Goal: Information Seeking & Learning: Learn about a topic

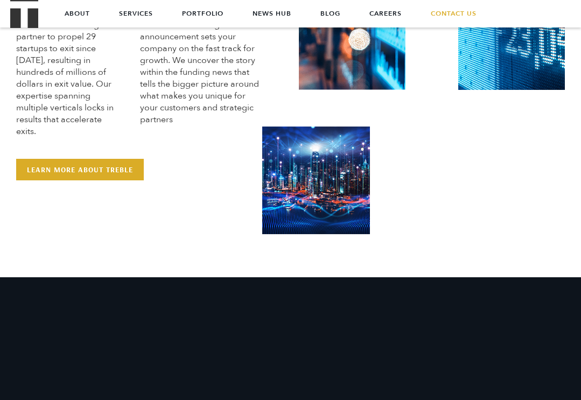
scroll to position [440, 0]
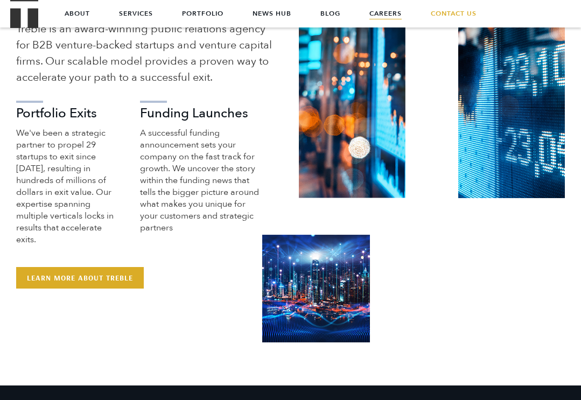
click at [388, 18] on link "Careers" at bounding box center [386, 13] width 32 height 27
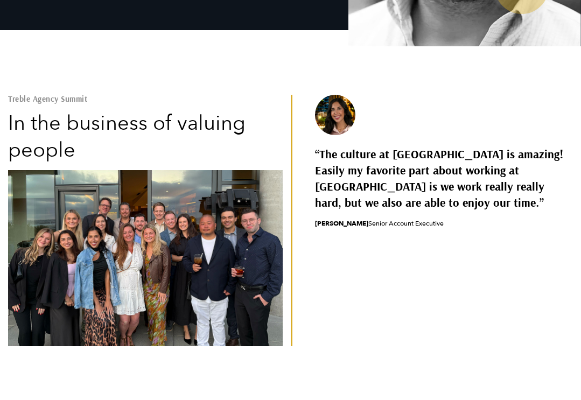
scroll to position [268, 0]
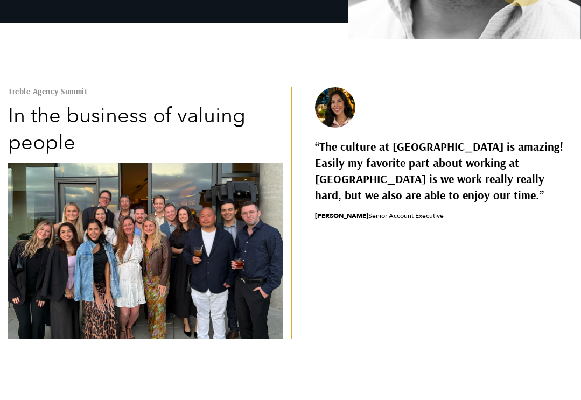
click at [351, 169] on q "The culture at [GEOGRAPHIC_DATA] is amazing! Easily my favorite part about work…" at bounding box center [444, 170] width 259 height 65
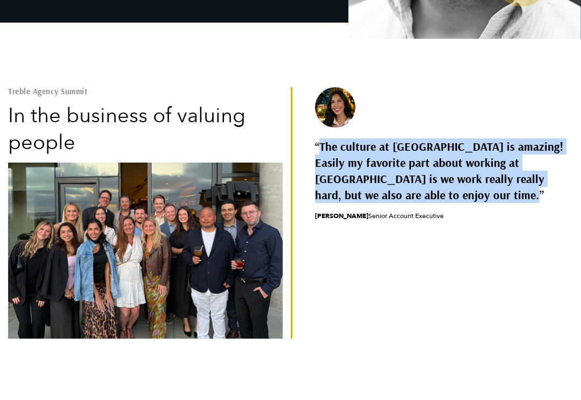
click at [351, 169] on q "The culture at Treble is amazing! Easily my favorite part about working at Treb…" at bounding box center [444, 170] width 259 height 65
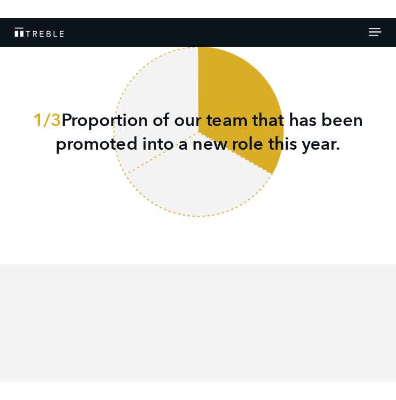
scroll to position [1511, 0]
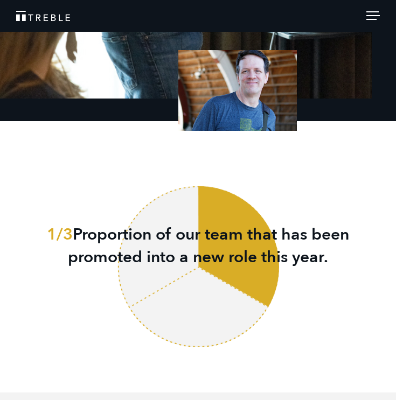
scroll to position [1681, 0]
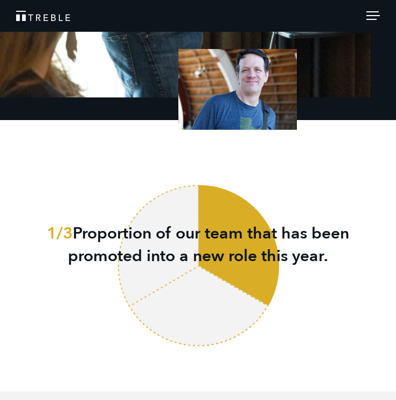
click at [100, 237] on p "1/3 Proportion of our team that has been promoted into a new role this year." at bounding box center [198, 245] width 364 height 45
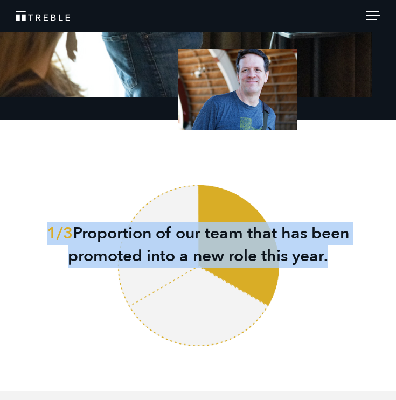
click at [100, 237] on p "1/3 Proportion of our team that has been promoted into a new role this year." at bounding box center [198, 245] width 364 height 45
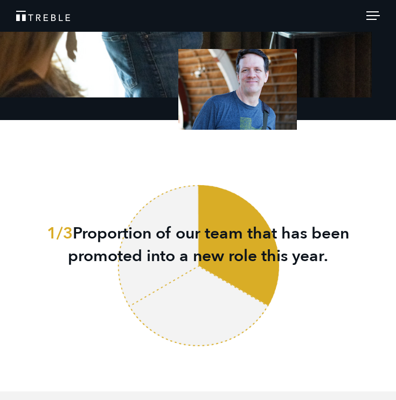
click at [229, 228] on p "1/3 Proportion of our team that has been promoted into a new role this year." at bounding box center [198, 245] width 364 height 45
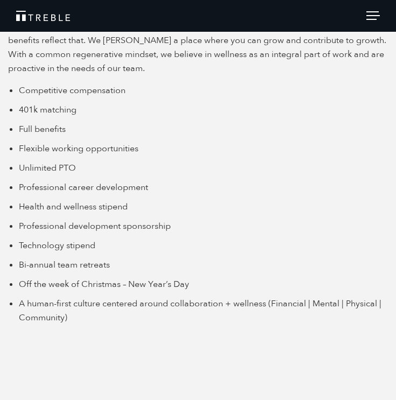
scroll to position [2122, 0]
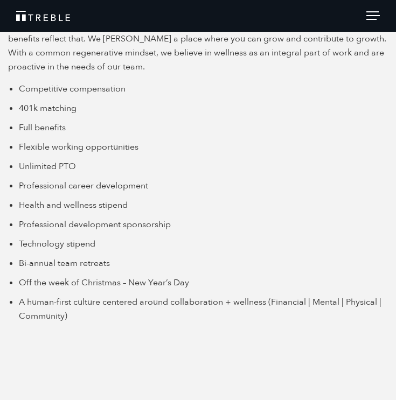
click at [61, 217] on ul "Competitive compensation 401k matching Full benefits Flexible working opportuni…" at bounding box center [209, 202] width 380 height 241
click at [64, 205] on li "Health and wellness stipend" at bounding box center [209, 205] width 380 height 14
click at [67, 221] on span "Professional development sponsorship" at bounding box center [95, 225] width 152 height 12
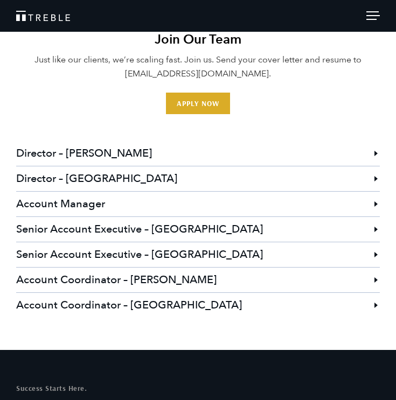
scroll to position [2906, 0]
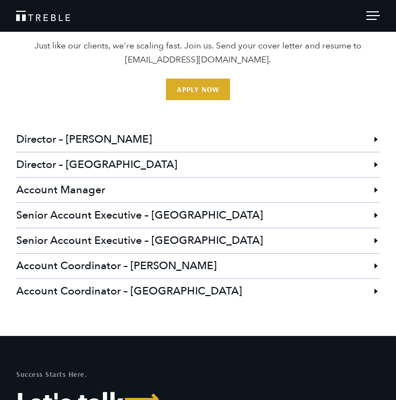
click at [163, 293] on h3 "Account Coordinator – [GEOGRAPHIC_DATA]" at bounding box center [198, 291] width 364 height 25
click at [216, 266] on h3 "Account Coordinator – [PERSON_NAME]" at bounding box center [198, 266] width 364 height 25
click at [376, 267] on li "Account Coordinator – Austin Treble is seeking an energetic, creative, and high…" at bounding box center [198, 265] width 364 height 25
click at [122, 279] on h3 "Account Coordinator – San Francisco" at bounding box center [198, 291] width 364 height 25
click at [122, 267] on h3 "Account Coordinator – Austin" at bounding box center [198, 266] width 364 height 25
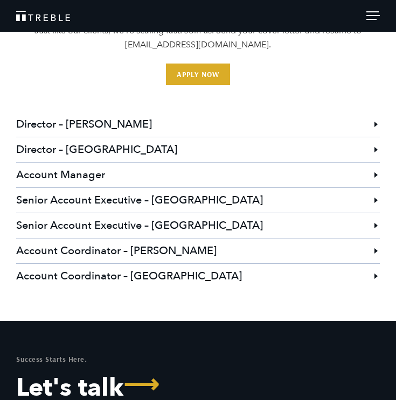
scroll to position [2923, 0]
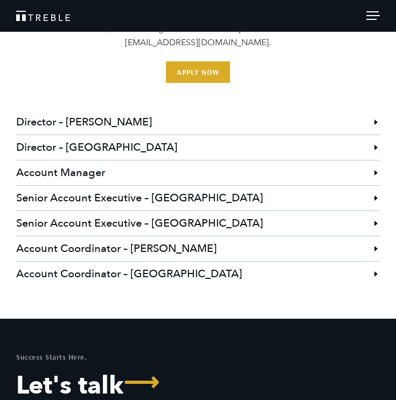
click at [137, 250] on h3 "Account Coordinator – [PERSON_NAME]" at bounding box center [198, 249] width 364 height 25
click at [372, 244] on h3 "Account Coordinator – [PERSON_NAME]" at bounding box center [198, 249] width 364 height 25
click at [82, 247] on h3 "Account Coordinator – [PERSON_NAME]" at bounding box center [198, 249] width 364 height 25
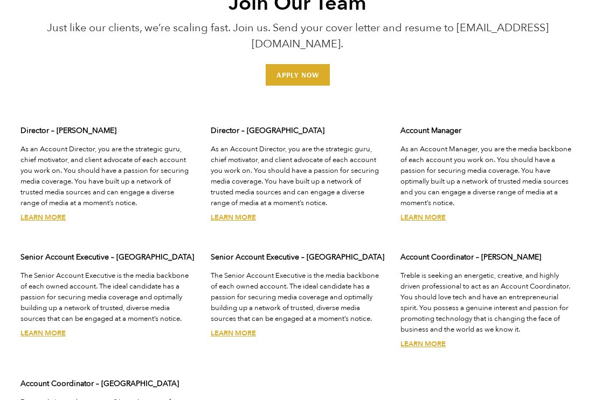
scroll to position [2830, 0]
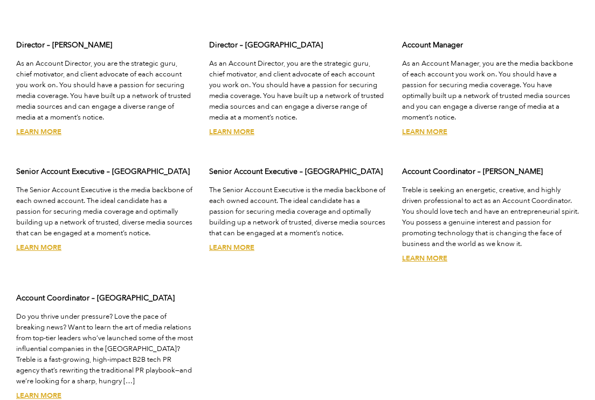
scroll to position [2899, 0]
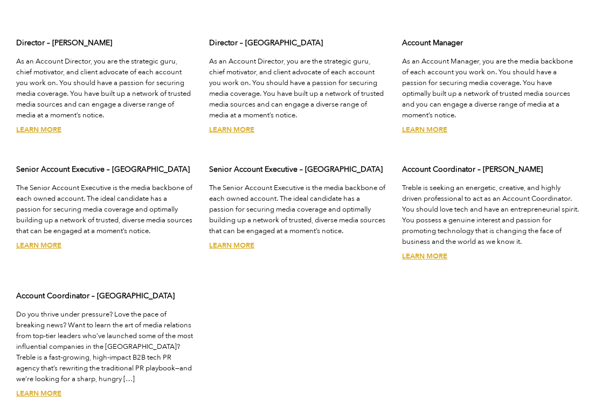
click at [45, 389] on link "Learn More" at bounding box center [38, 394] width 45 height 10
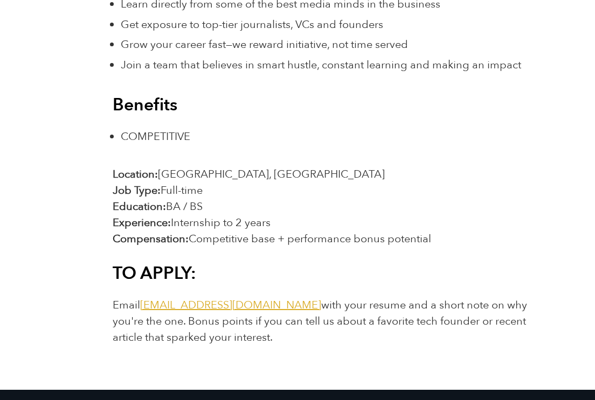
scroll to position [1516, 0]
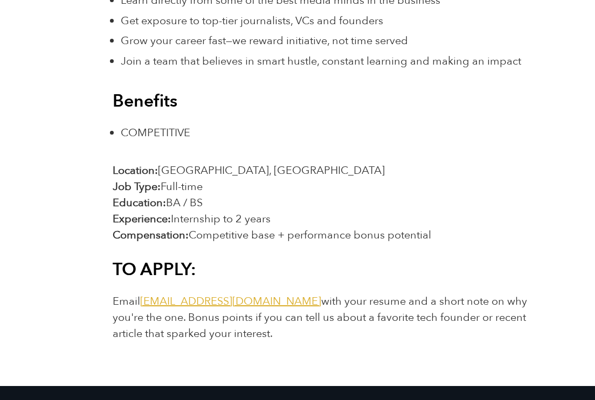
click at [251, 228] on span "Competitive base + performance bonus potential" at bounding box center [310, 235] width 243 height 15
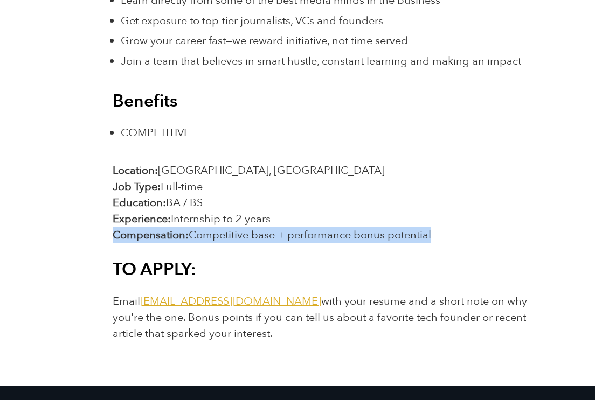
click at [251, 228] on span "Competitive base + performance bonus potential" at bounding box center [310, 235] width 243 height 15
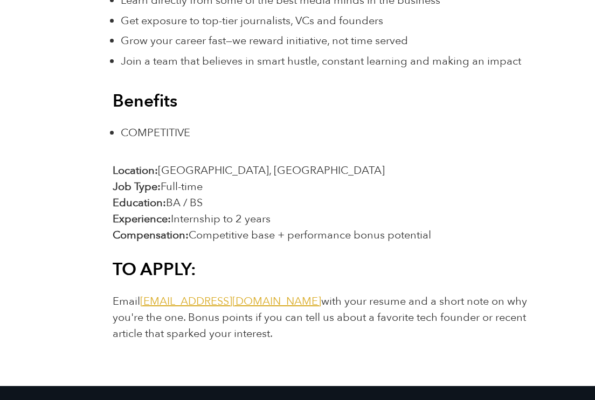
click at [186, 179] on span "Full-time" at bounding box center [182, 186] width 42 height 15
click at [183, 163] on span "[GEOGRAPHIC_DATA], [GEOGRAPHIC_DATA]" at bounding box center [271, 170] width 227 height 15
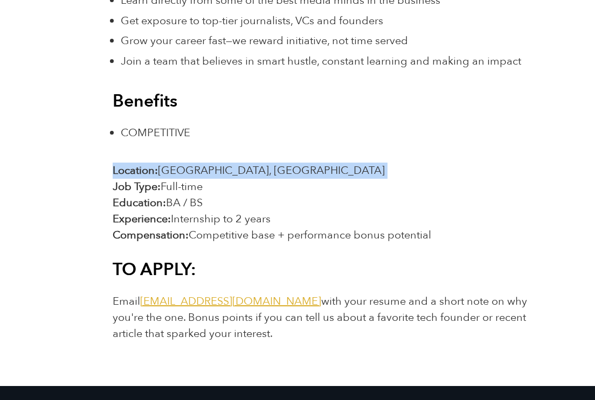
click at [183, 163] on span "[GEOGRAPHIC_DATA], [GEOGRAPHIC_DATA]" at bounding box center [271, 170] width 227 height 15
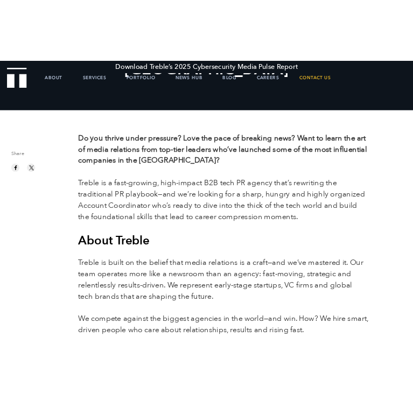
scroll to position [0, 0]
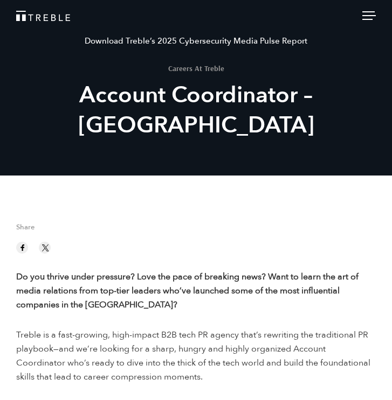
click at [185, 252] on div at bounding box center [195, 245] width 359 height 17
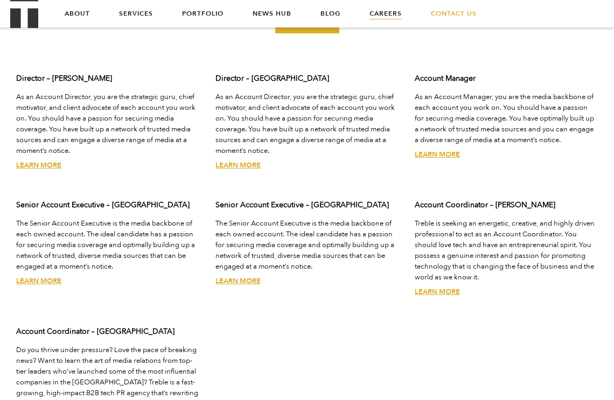
scroll to position [2862, 0]
click at [242, 161] on link "Learn More" at bounding box center [238, 166] width 45 height 10
click at [253, 277] on link "Learn More" at bounding box center [238, 282] width 45 height 10
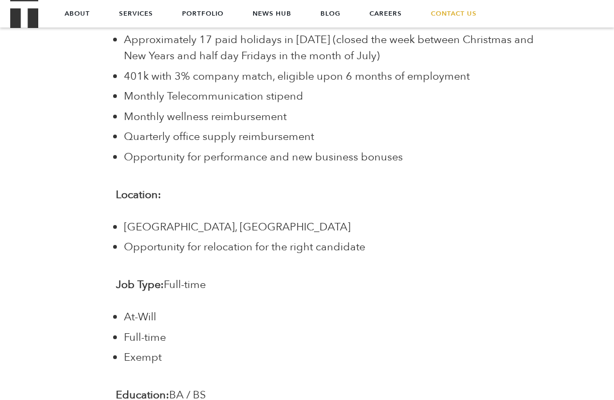
scroll to position [1604, 0]
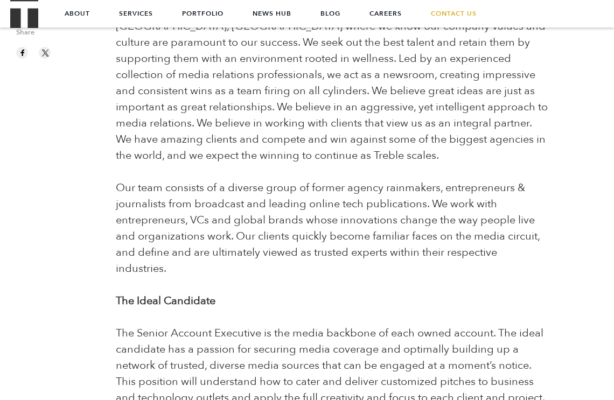
scroll to position [0, 0]
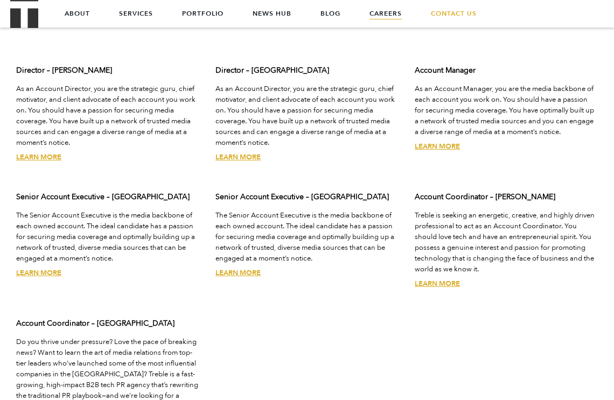
scroll to position [2862, 0]
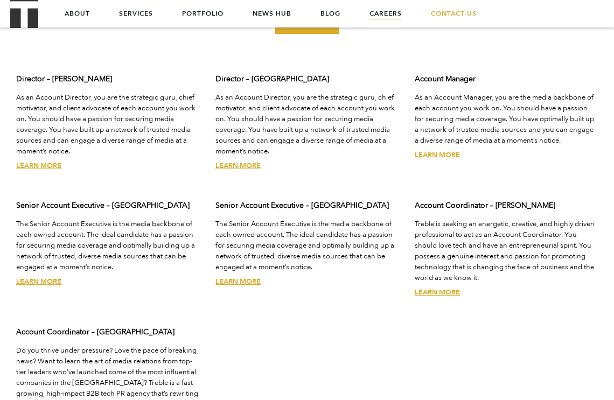
click at [452, 150] on link "Learn More" at bounding box center [437, 155] width 45 height 10
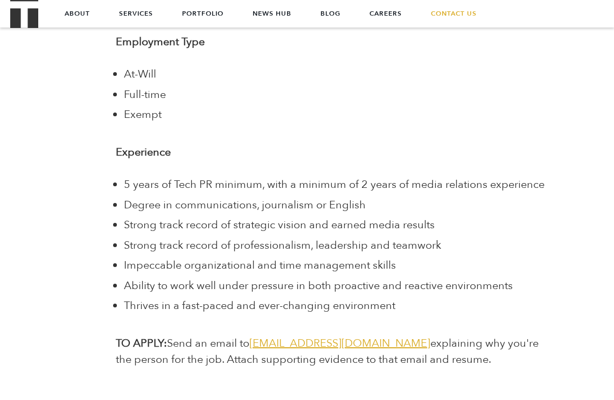
scroll to position [2244, 0]
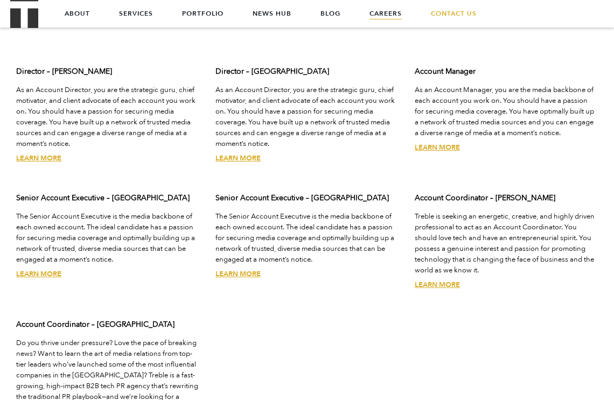
scroll to position [2862, 0]
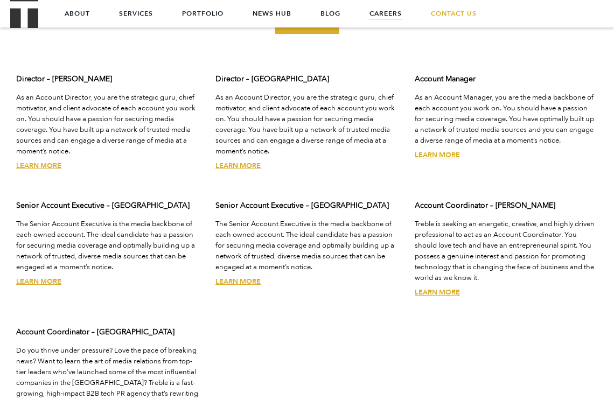
click at [248, 161] on link "Learn More" at bounding box center [238, 166] width 45 height 10
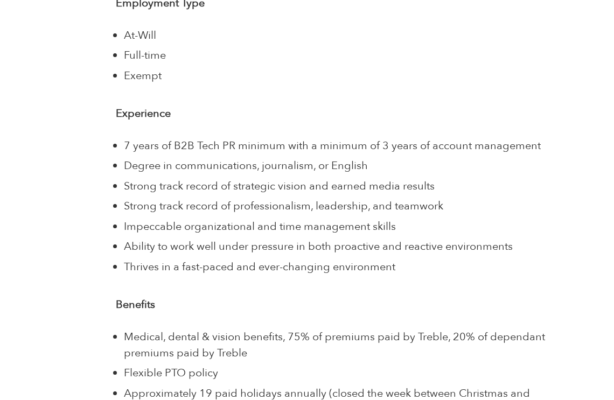
scroll to position [2168, 0]
